Goal: Book appointment/travel/reservation

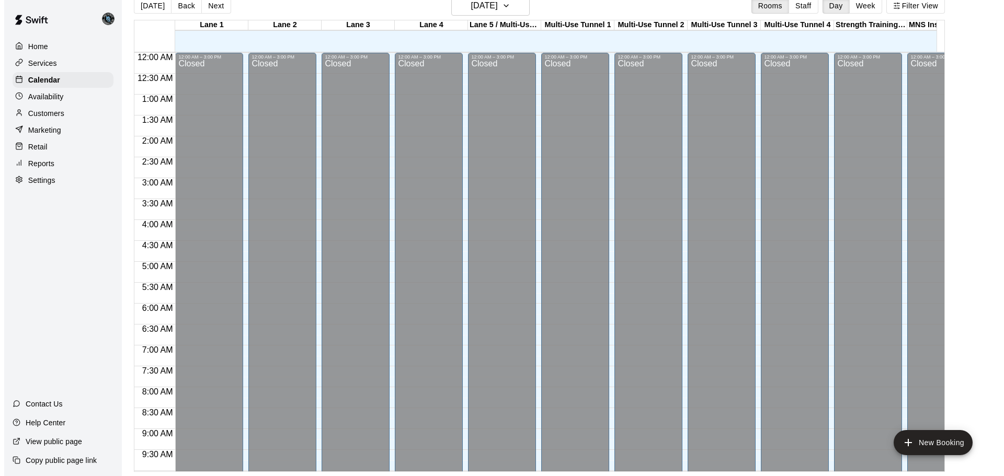
scroll to position [553, 0]
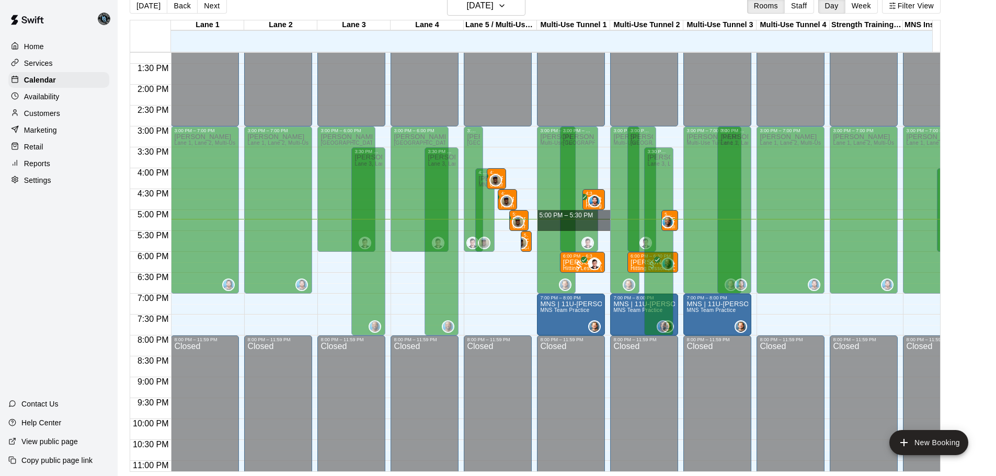
drag, startPoint x: 605, startPoint y: 211, endPoint x: 605, endPoint y: 223, distance: 11.5
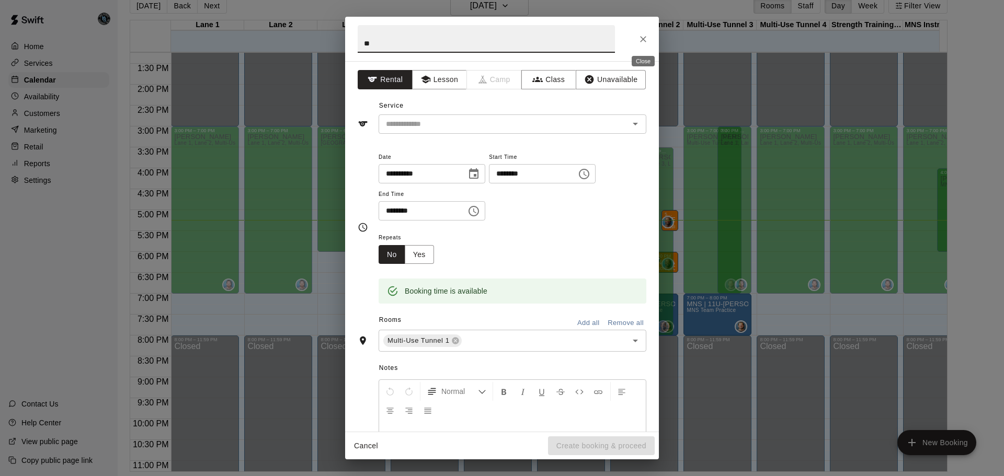
type input "*"
click at [443, 74] on button "Lesson" at bounding box center [439, 79] width 55 height 19
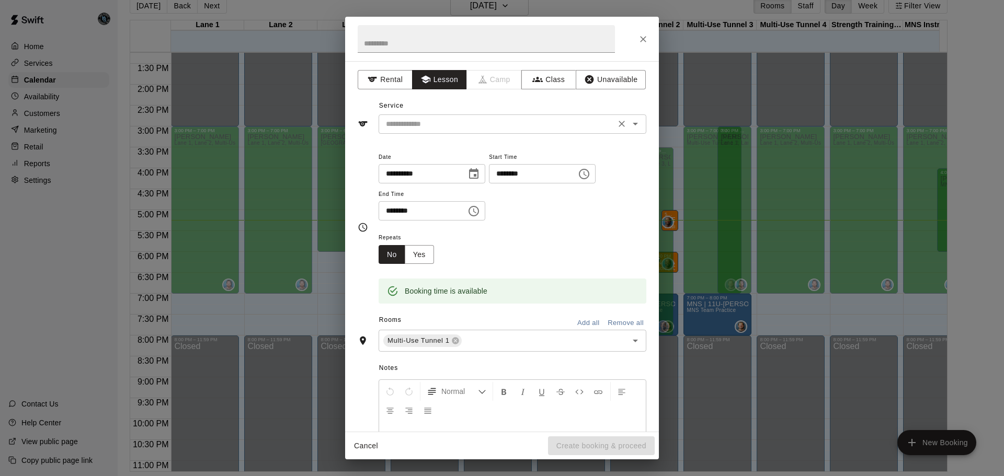
click at [453, 123] on input "text" at bounding box center [497, 124] width 230 height 13
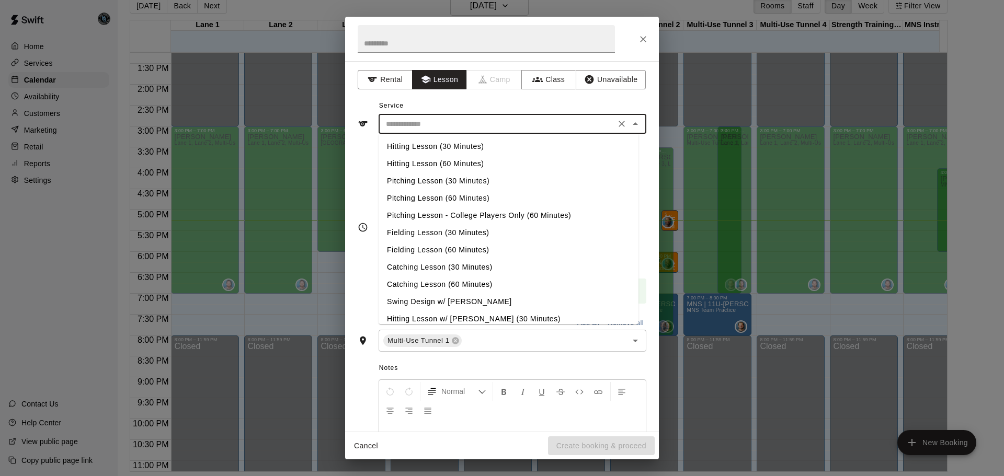
click at [458, 146] on li "Hitting Lesson (30 Minutes)" at bounding box center [508, 146] width 260 height 17
type input "**********"
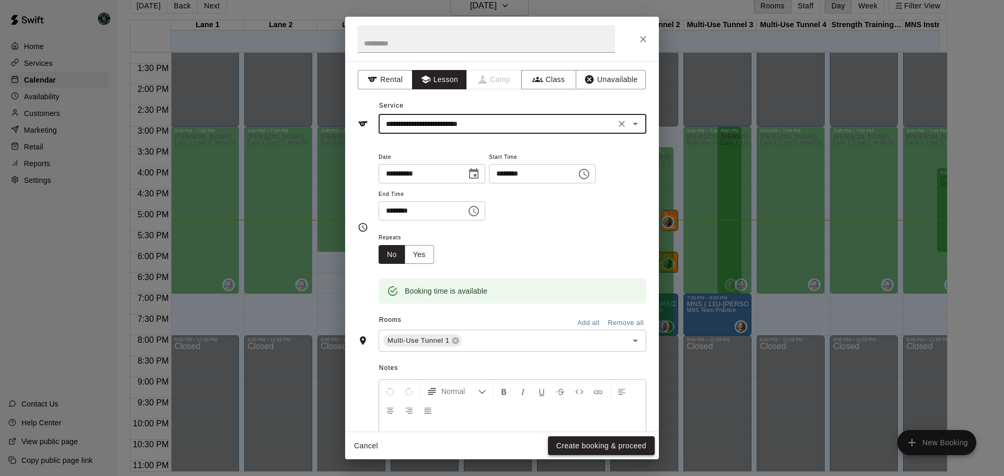
click at [618, 449] on button "Create booking & proceed" at bounding box center [601, 445] width 107 height 19
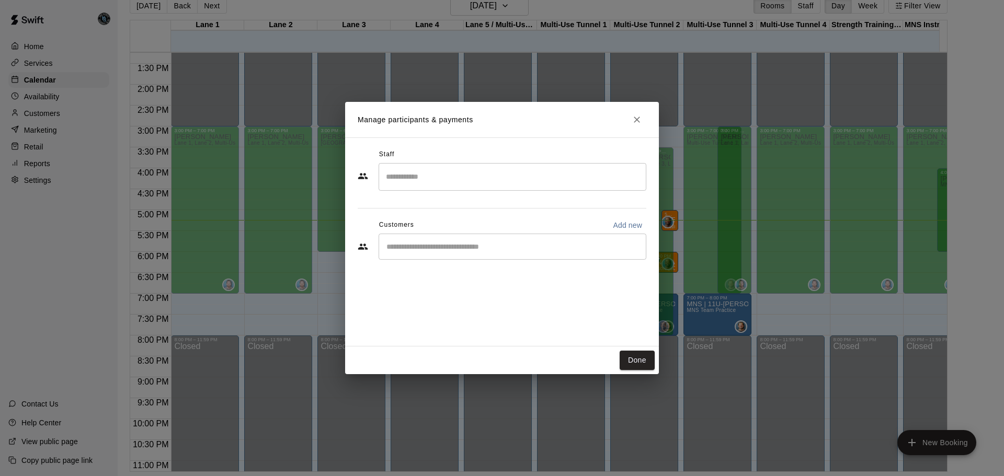
click at [440, 169] on input "Search staff" at bounding box center [512, 177] width 258 height 18
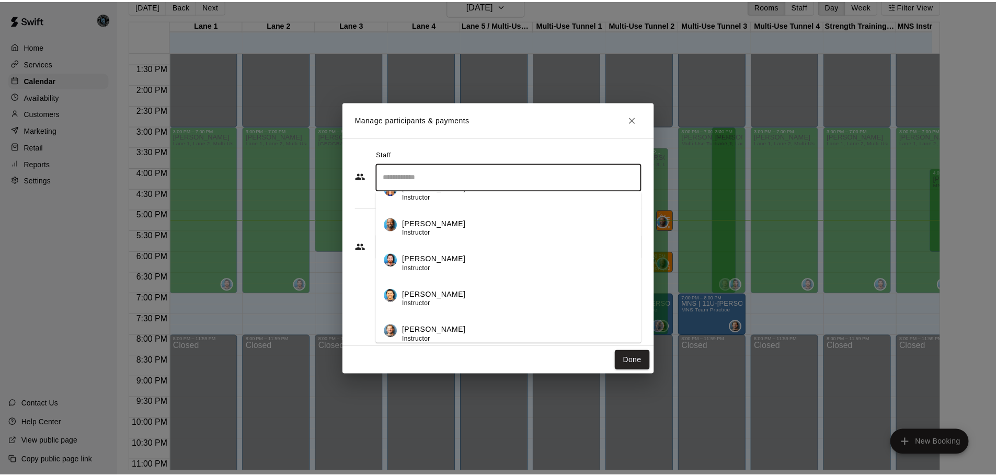
scroll to position [338, 0]
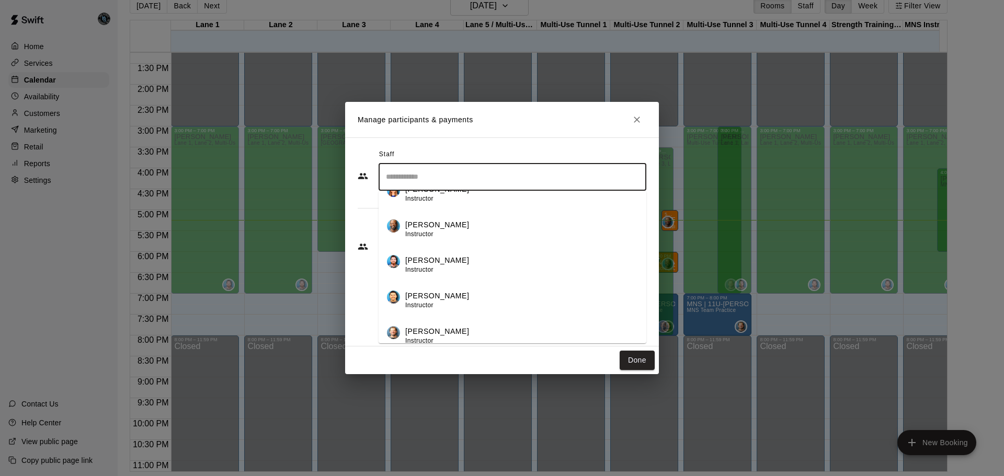
click at [432, 261] on p "[PERSON_NAME]" at bounding box center [437, 260] width 64 height 11
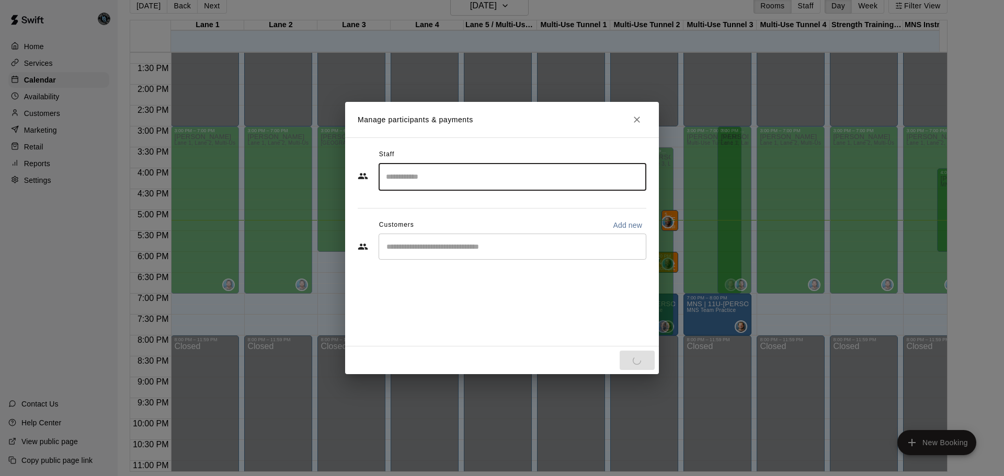
click at [434, 244] on input "Start typing to search customers..." at bounding box center [512, 246] width 258 height 10
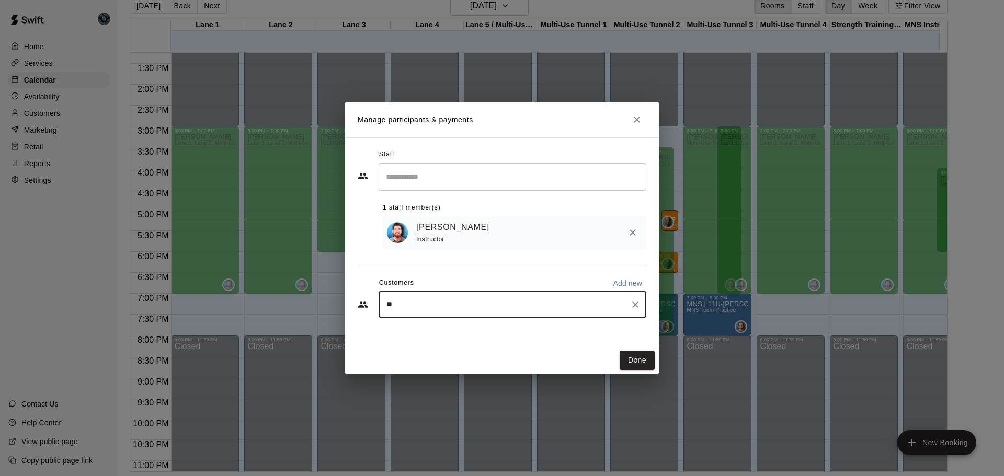
type input "*"
type input "******"
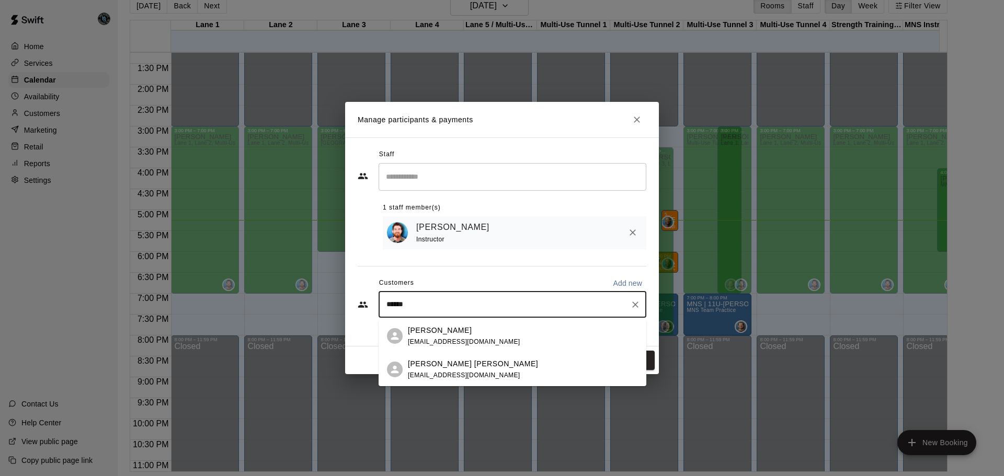
click at [458, 371] on div "[PERSON_NAME] [PERSON_NAME] [EMAIL_ADDRESS][DOMAIN_NAME]" at bounding box center [473, 370] width 130 height 22
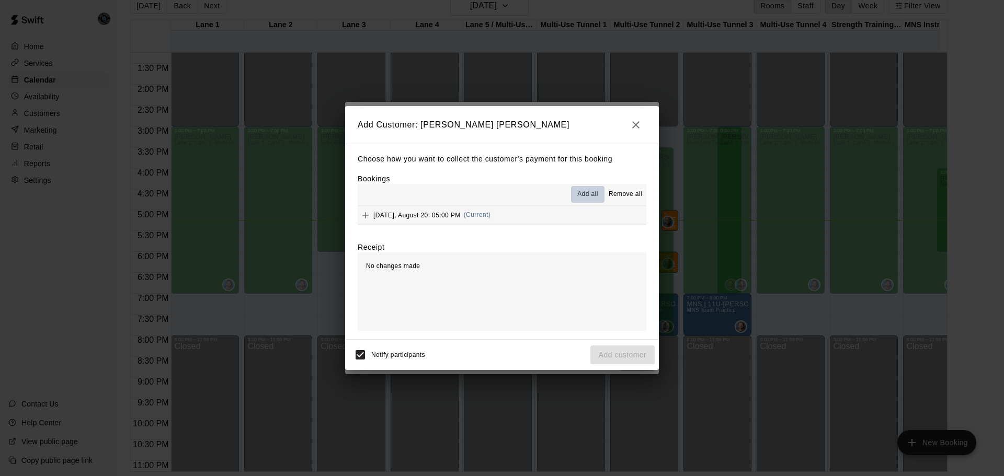
click at [595, 192] on span "Add all" at bounding box center [587, 194] width 21 height 10
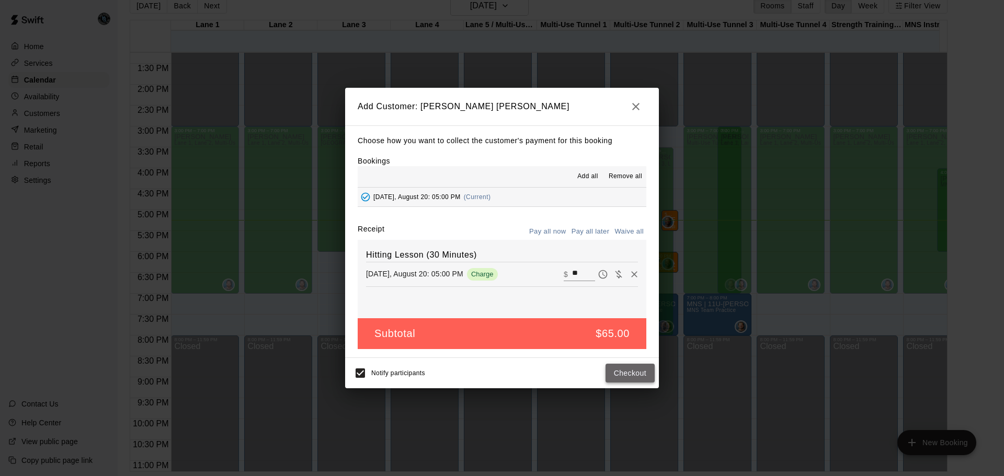
click at [639, 375] on button "Checkout" at bounding box center [629, 373] width 49 height 19
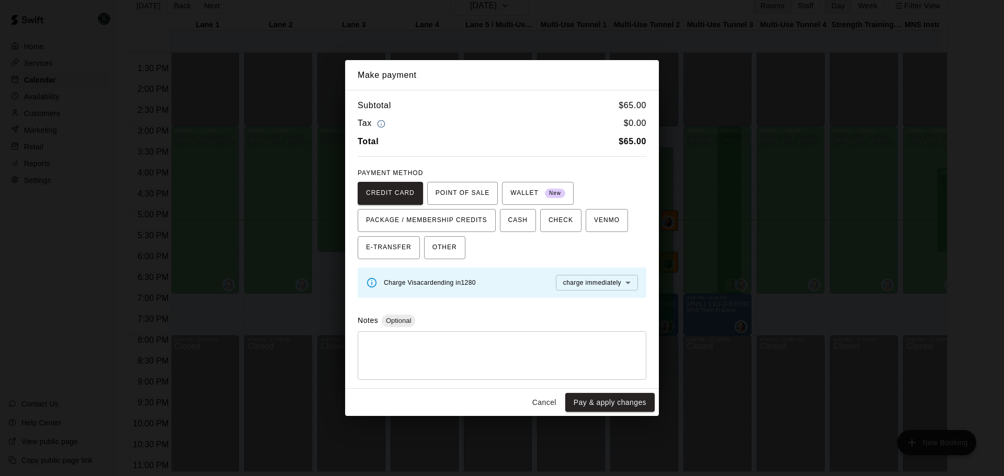
click at [509, 352] on textarea at bounding box center [502, 355] width 274 height 31
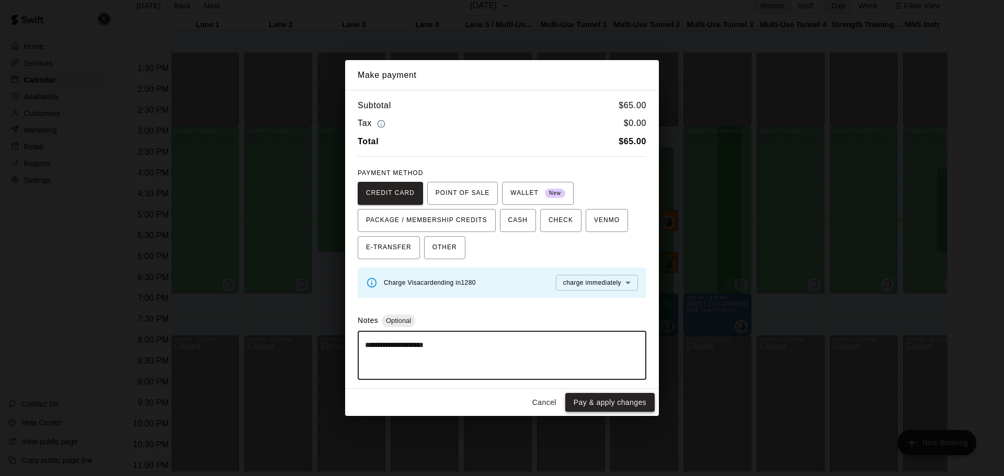
type textarea "**********"
click at [622, 401] on button "Pay & apply changes" at bounding box center [609, 402] width 89 height 19
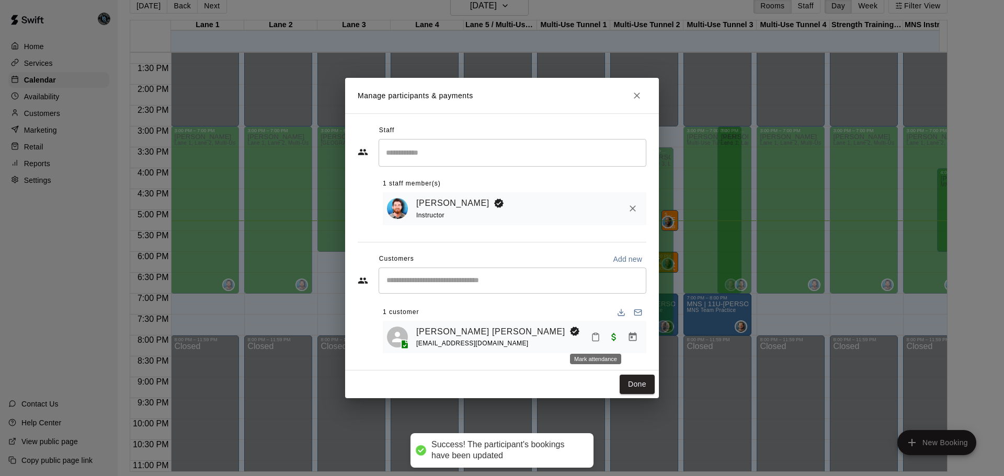
click at [597, 337] on icon "Mark attendance" at bounding box center [595, 336] width 9 height 9
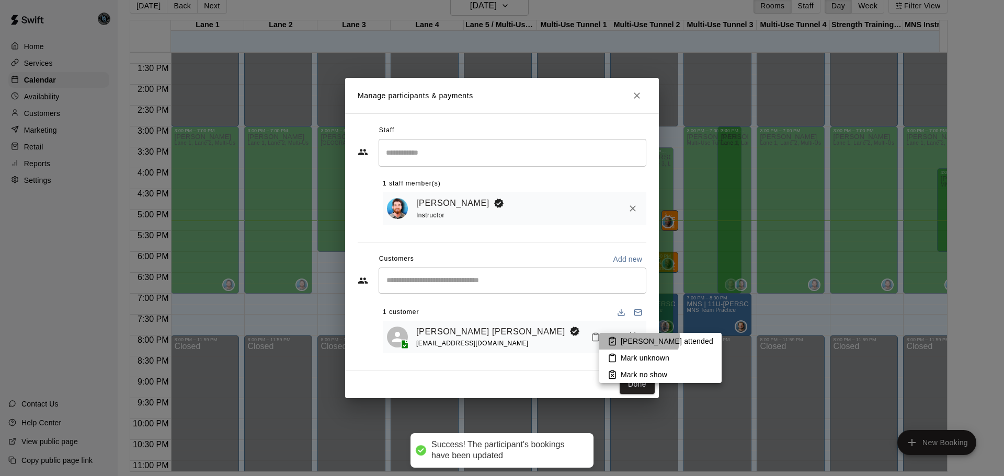
click at [631, 337] on p "[PERSON_NAME] attended" at bounding box center [666, 341] width 93 height 10
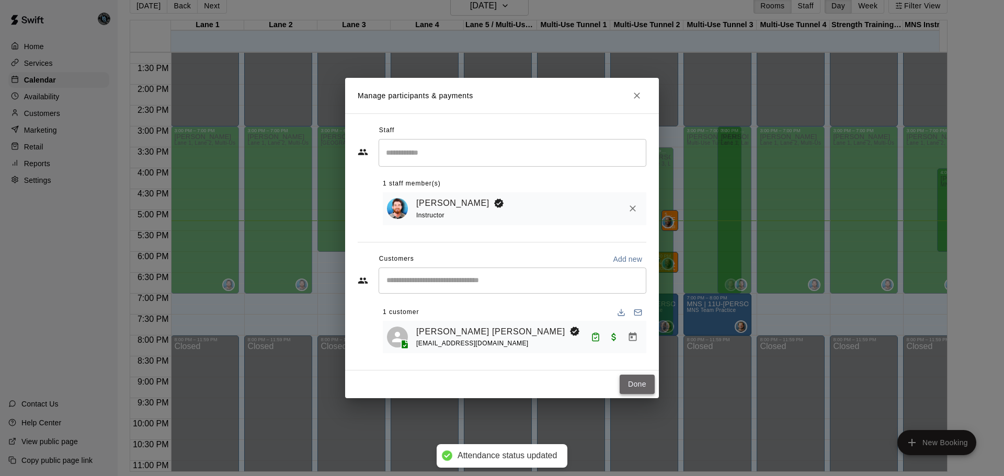
click at [634, 387] on button "Done" at bounding box center [636, 384] width 35 height 19
